Goal: Transaction & Acquisition: Purchase product/service

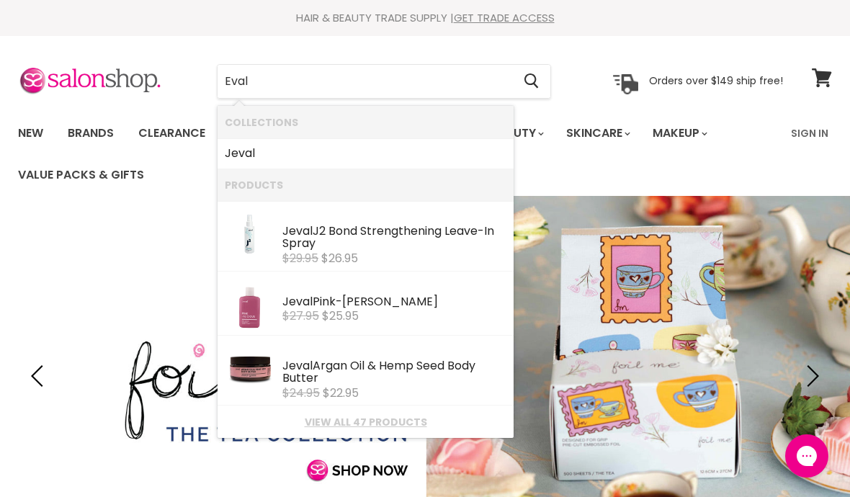
type input "Eval"
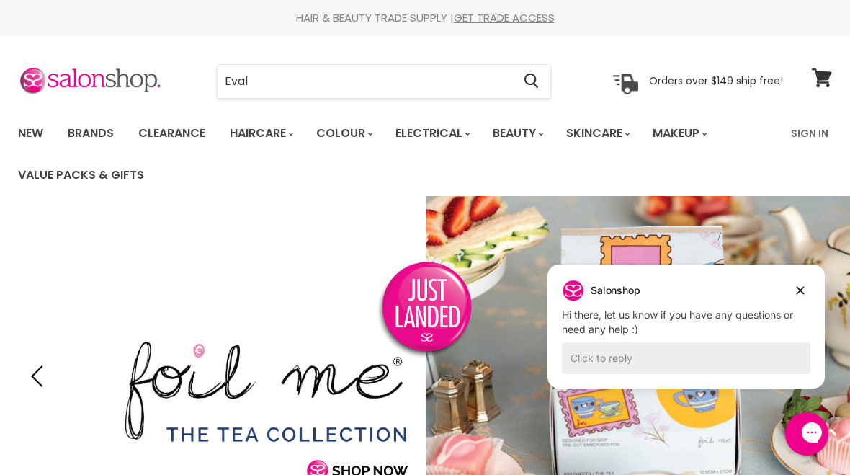
click at [92, 124] on link "Brands" at bounding box center [91, 133] width 68 height 30
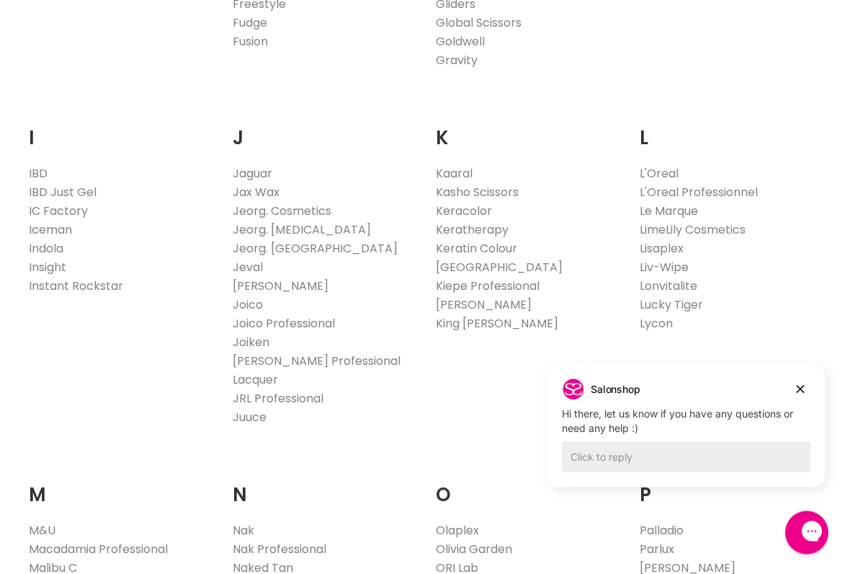
scroll to position [1205, 0]
click at [252, 262] on link "Jeval" at bounding box center [248, 267] width 30 height 17
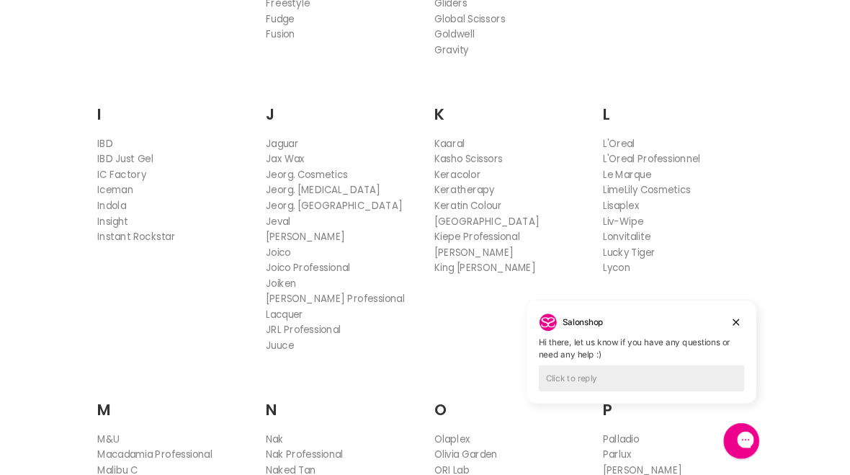
scroll to position [1245, 0]
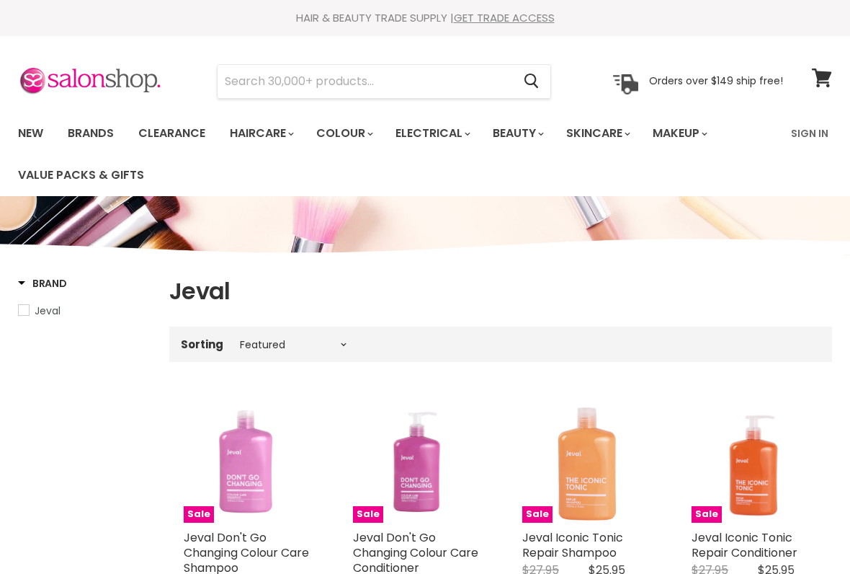
select select "manual"
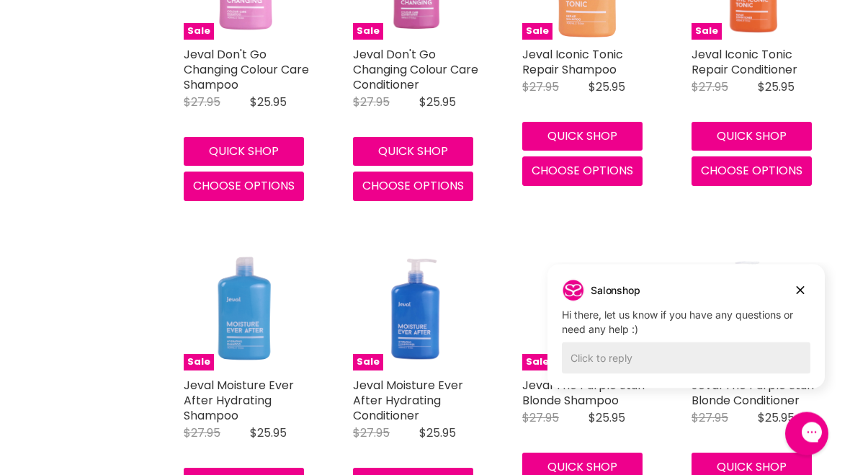
scroll to position [383, 0]
